Goal: Communication & Community: Answer question/provide support

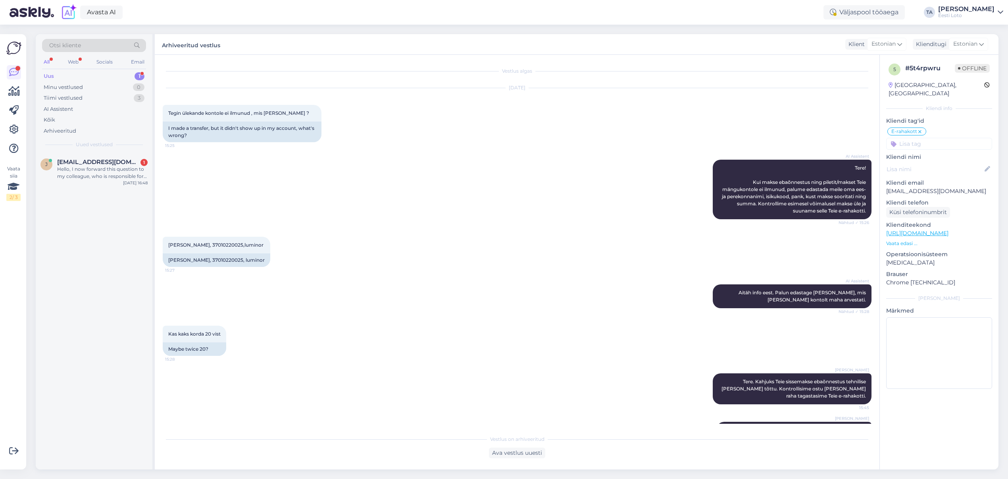
scroll to position [21, 0]
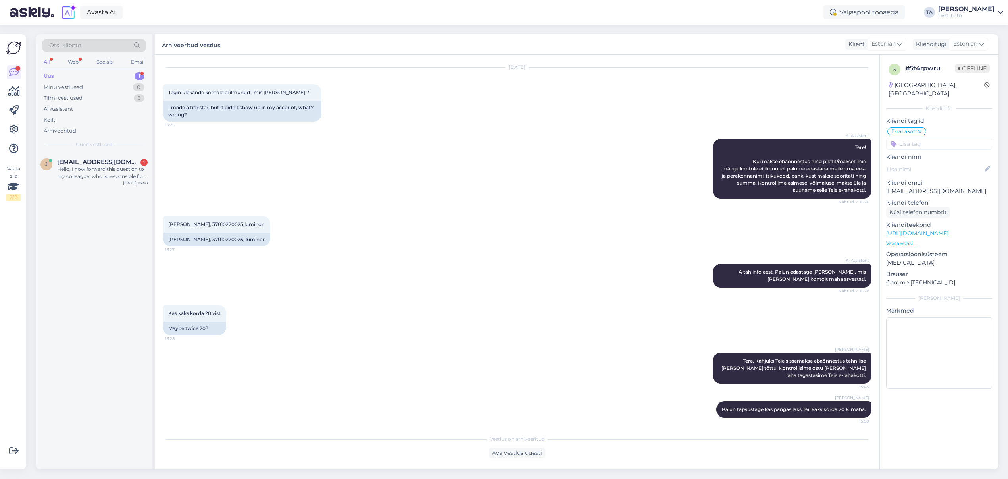
click at [48, 77] on div "Uus" at bounding box center [49, 76] width 10 height 8
click at [112, 170] on div "Hello, I now forward this question to my colleague, who is responsible for this…" at bounding box center [102, 173] width 91 height 14
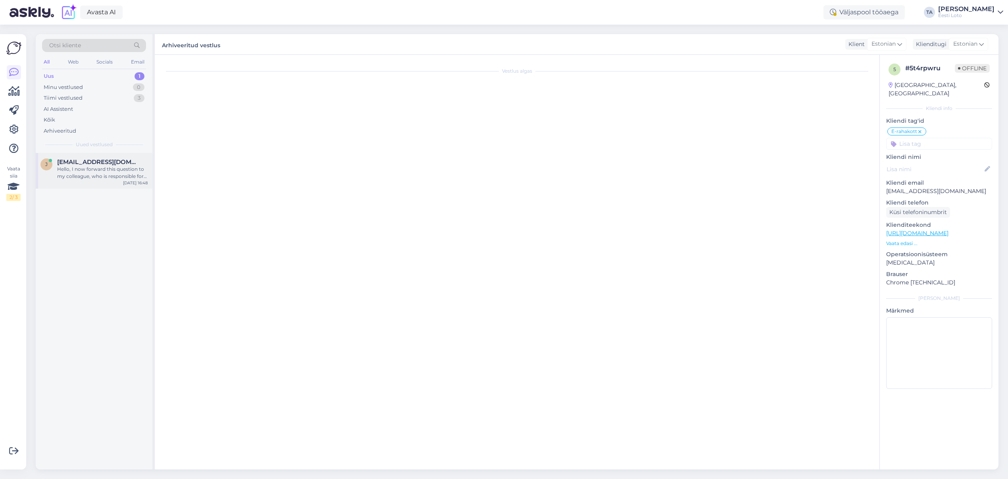
scroll to position [0, 0]
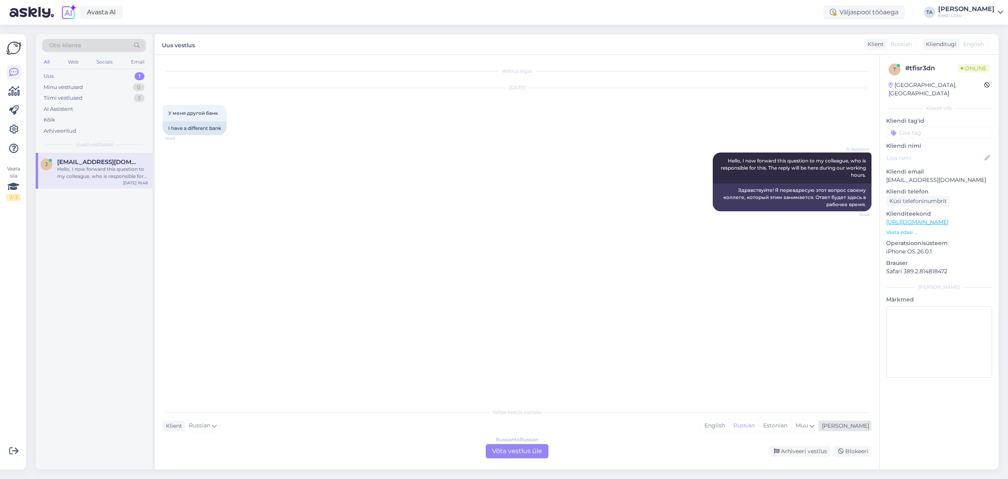
click at [862, 428] on div "[PERSON_NAME]" at bounding box center [844, 426] width 50 height 8
type input "est"
click at [786, 405] on link "Estonian" at bounding box center [785, 405] width 87 height 13
drag, startPoint x: 509, startPoint y: 454, endPoint x: 388, endPoint y: 436, distance: 122.5
click at [509, 454] on div "Russian to Estonian Võta vestlus üle" at bounding box center [517, 451] width 63 height 14
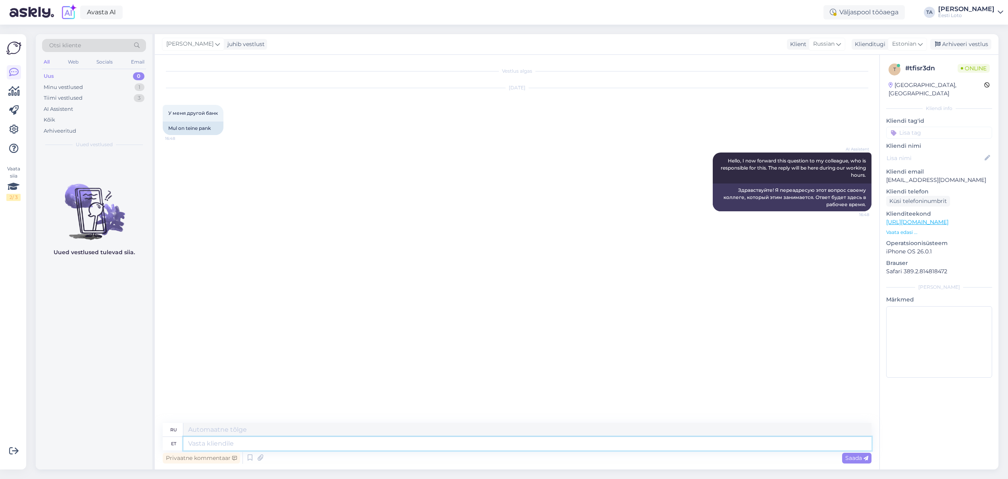
click at [218, 442] on textarea at bounding box center [527, 443] width 688 height 13
type textarea "Tere."
type textarea "Привет."
type textarea "Tere. [GEOGRAPHIC_DATA]"
type textarea "Здравствуйте. Пожалуйста."
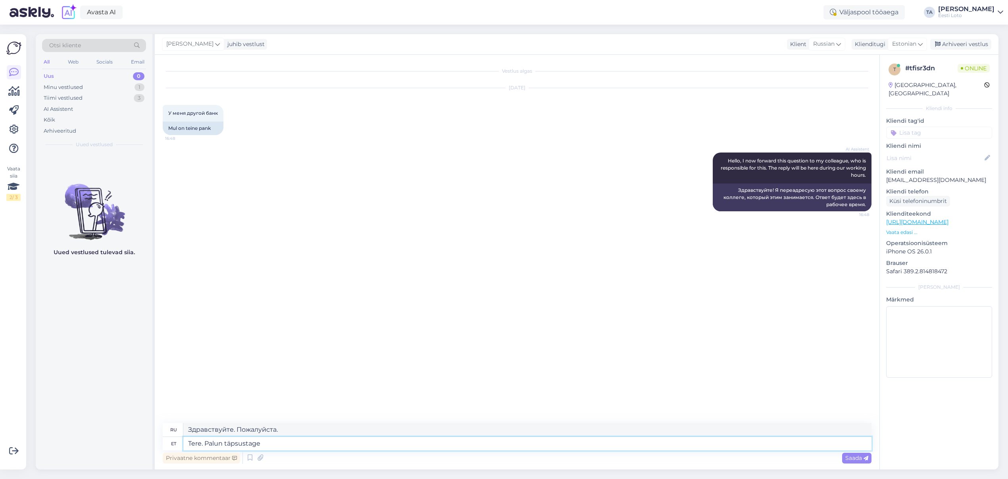
type textarea "Tere. Palun täpsustage e"
type textarea "Здравствуйте. Уточните, пожалуйста."
type textarea "Tere. Palun täpsustage enda"
type textarea "Здравствуйте. Пожалуйста, укажите ваш"
type textarea "Tere. Palun täpsustage enda küsimust"
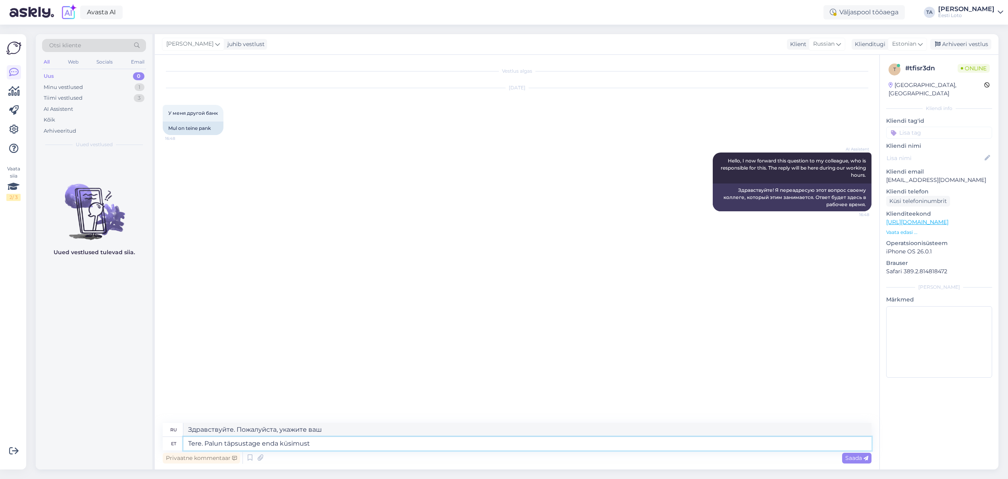
type textarea "Здравствуйте. Пожалуйста, уточните ваш вопрос."
type textarea "Tere. Palun täpsustage enda küsimust"
click at [850, 457] on span "Saada" at bounding box center [857, 457] width 23 height 7
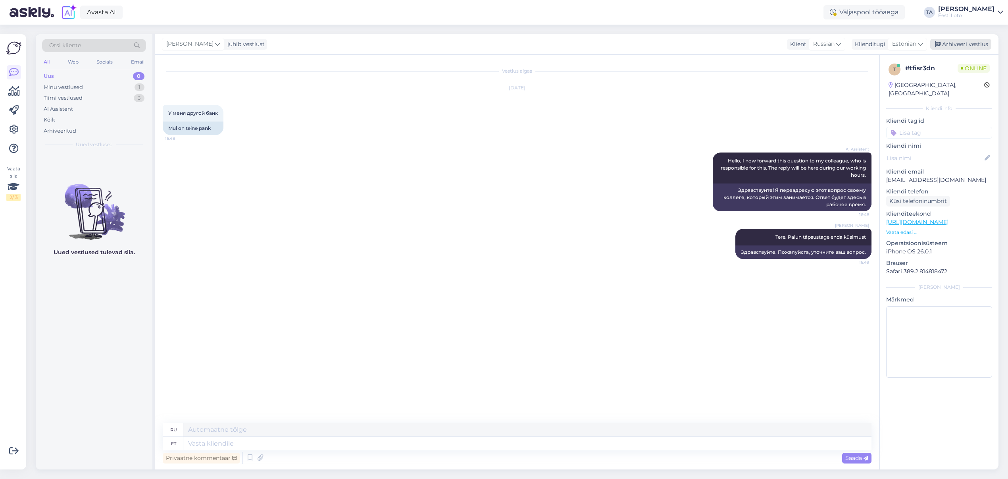
click at [959, 49] on div "Arhiveeri vestlus" at bounding box center [961, 44] width 61 height 11
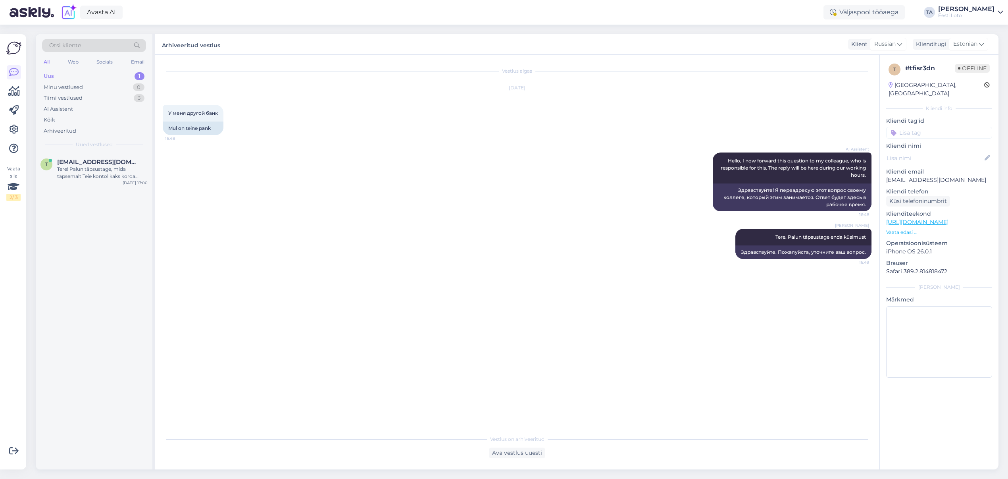
click at [70, 77] on div "Uus 1" at bounding box center [94, 76] width 104 height 11
click at [89, 168] on div "Tere! Palun täpsustage, mida täpsemalt Teie kontol kaks korda näitab ja millele…" at bounding box center [102, 173] width 91 height 14
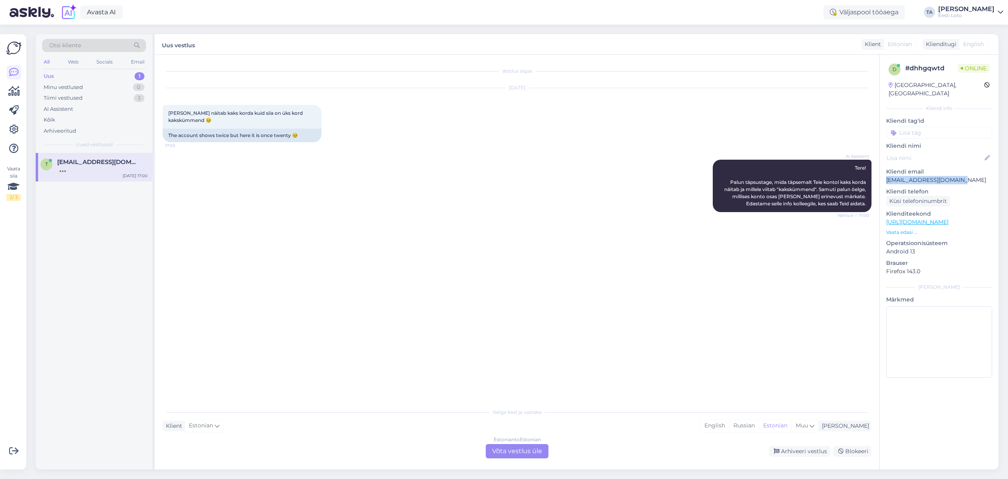
drag, startPoint x: 957, startPoint y: 173, endPoint x: 895, endPoint y: 174, distance: 61.9
click at [888, 176] on p "[EMAIL_ADDRESS][DOMAIN_NAME]" at bounding box center [940, 180] width 106 height 8
copy p "[EMAIL_ADDRESS][DOMAIN_NAME]"
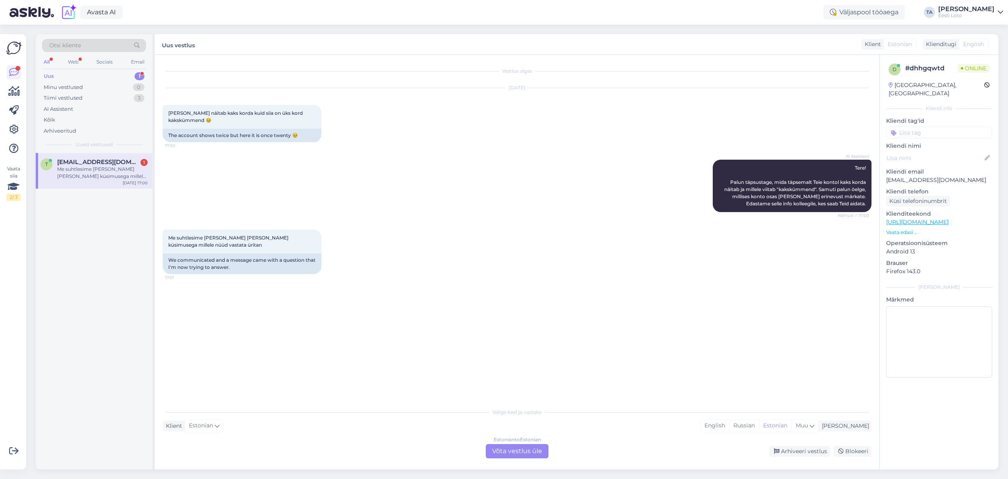
click at [521, 453] on div "Estonian to Estonian Võta vestlus üle" at bounding box center [517, 451] width 63 height 14
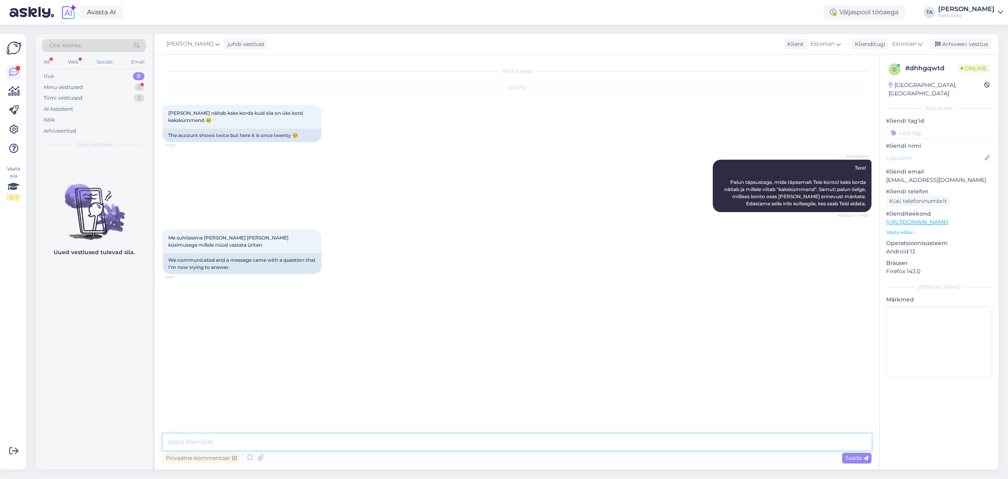
click at [212, 443] on textarea at bounding box center [517, 442] width 709 height 17
paste textarea "Kui sooritate makse oma arvelduskontolt Eesti Loto arvelduskontole, kasutades v…"
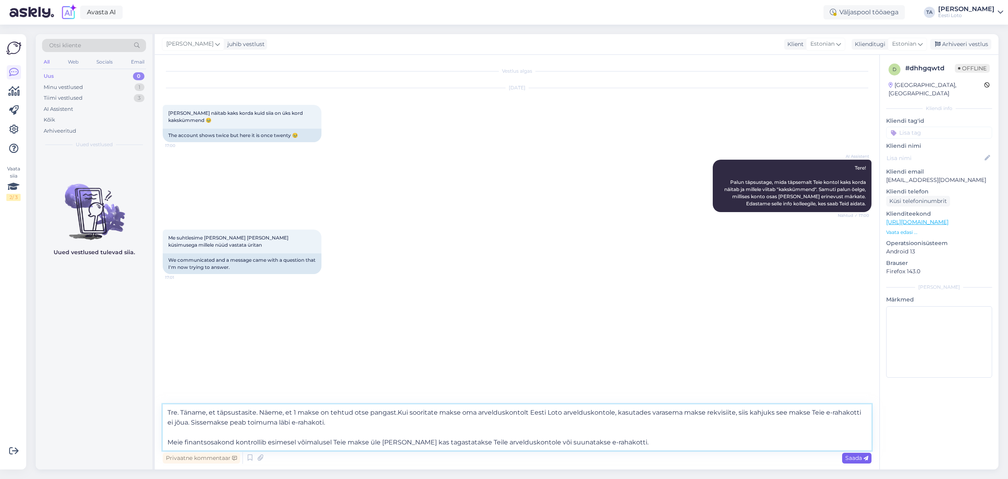
type textarea "Tre. Täname, et täpsustasite. Näeme, et 1 makse on tehtud otse pangast.Kui soor…"
click at [852, 458] on span "Saada" at bounding box center [857, 457] width 23 height 7
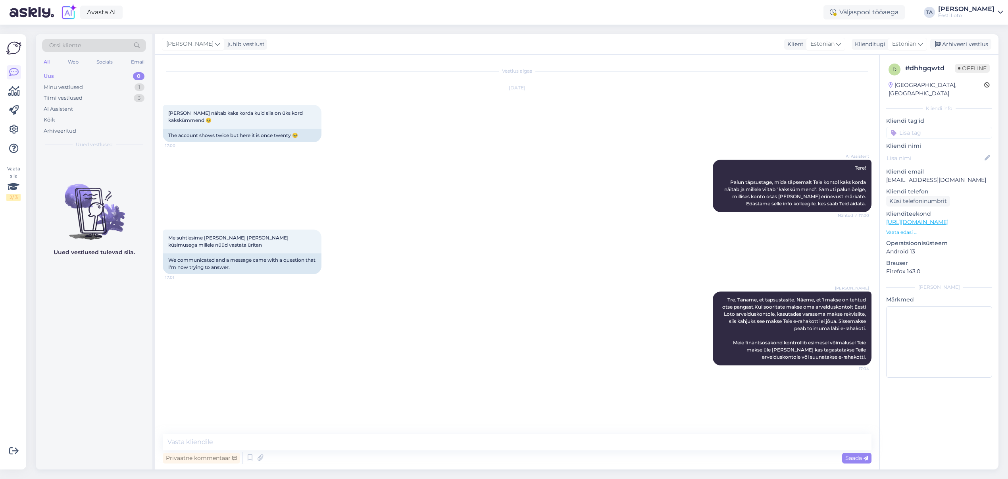
click at [911, 127] on input at bounding box center [940, 133] width 106 height 12
type input "e-raha"
click at [942, 152] on span "E-rahakott" at bounding box center [940, 154] width 26 height 5
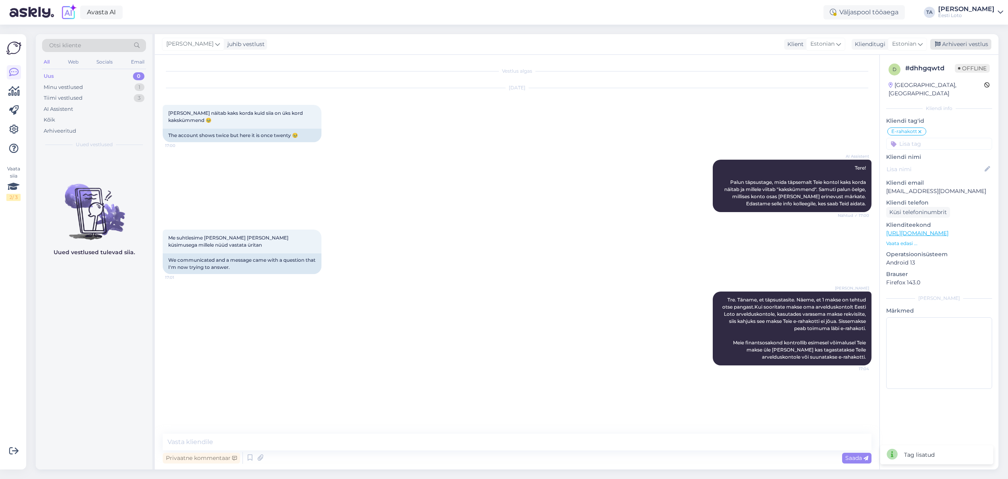
click at [963, 46] on div "Arhiveeri vestlus" at bounding box center [961, 44] width 61 height 11
